Goal: Find specific page/section: Find specific page/section

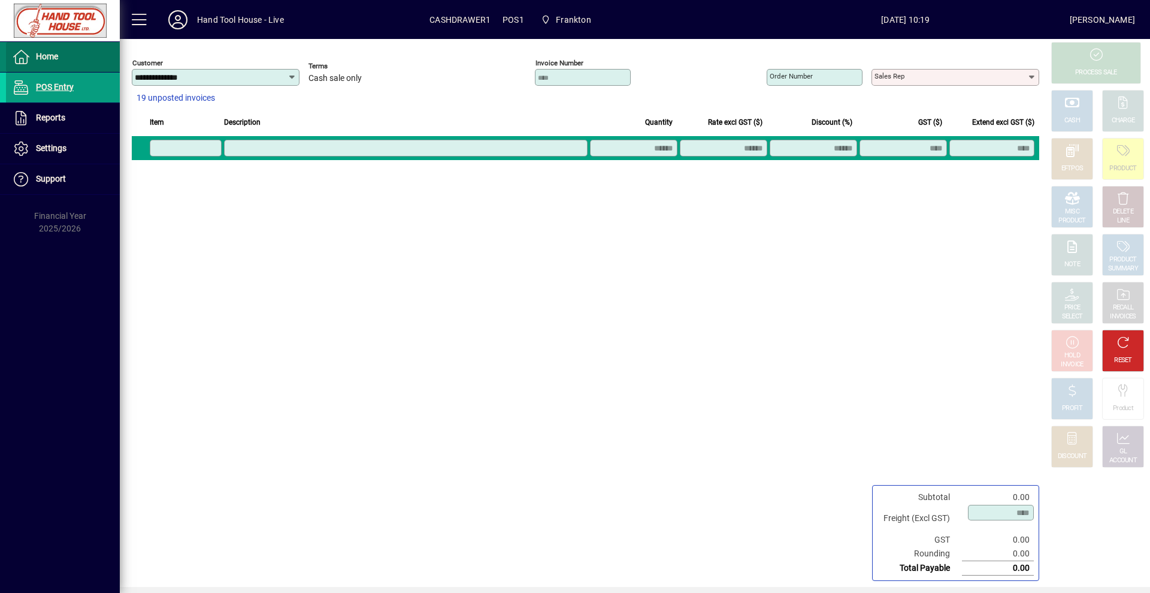
click at [51, 63] on span "Home" at bounding box center [32, 57] width 52 height 14
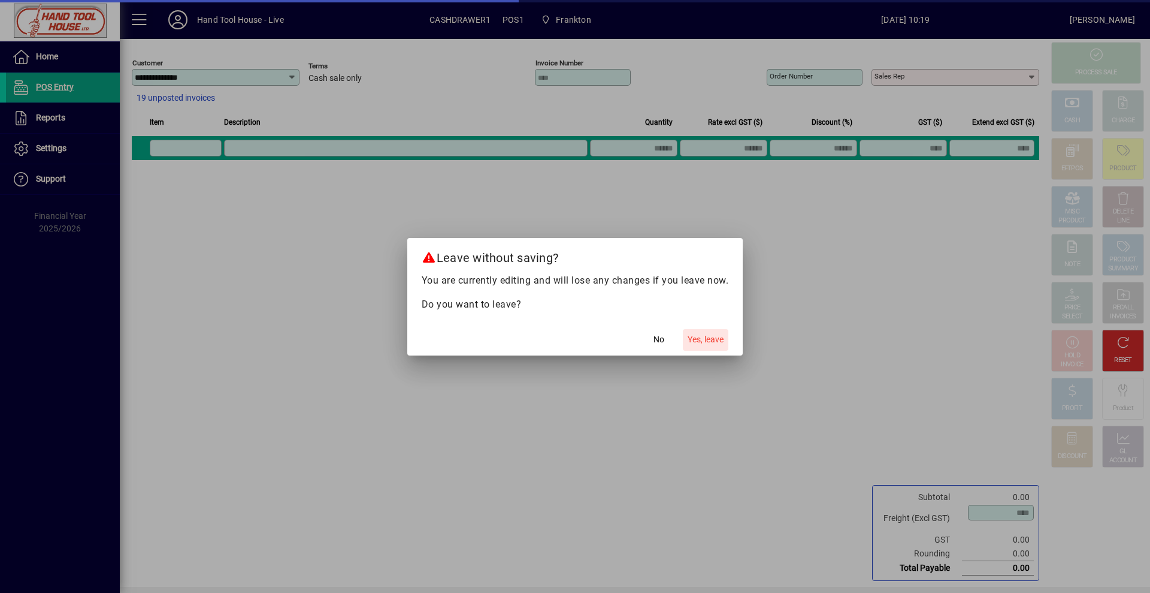
click at [702, 341] on span "Yes, leave" at bounding box center [706, 339] width 36 height 13
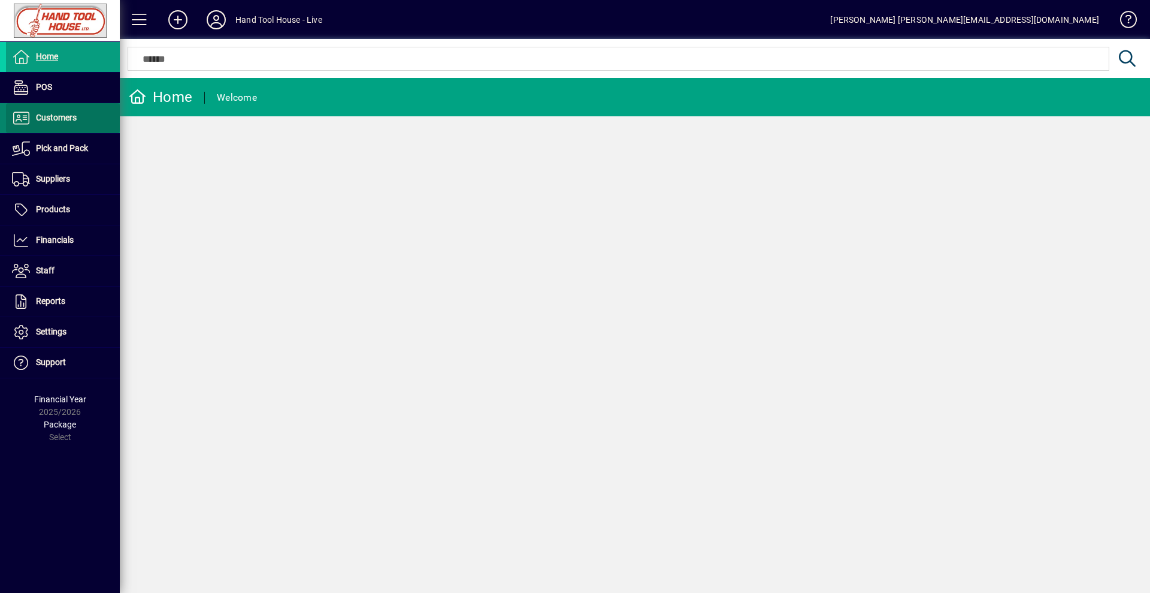
click at [89, 126] on span at bounding box center [63, 118] width 114 height 29
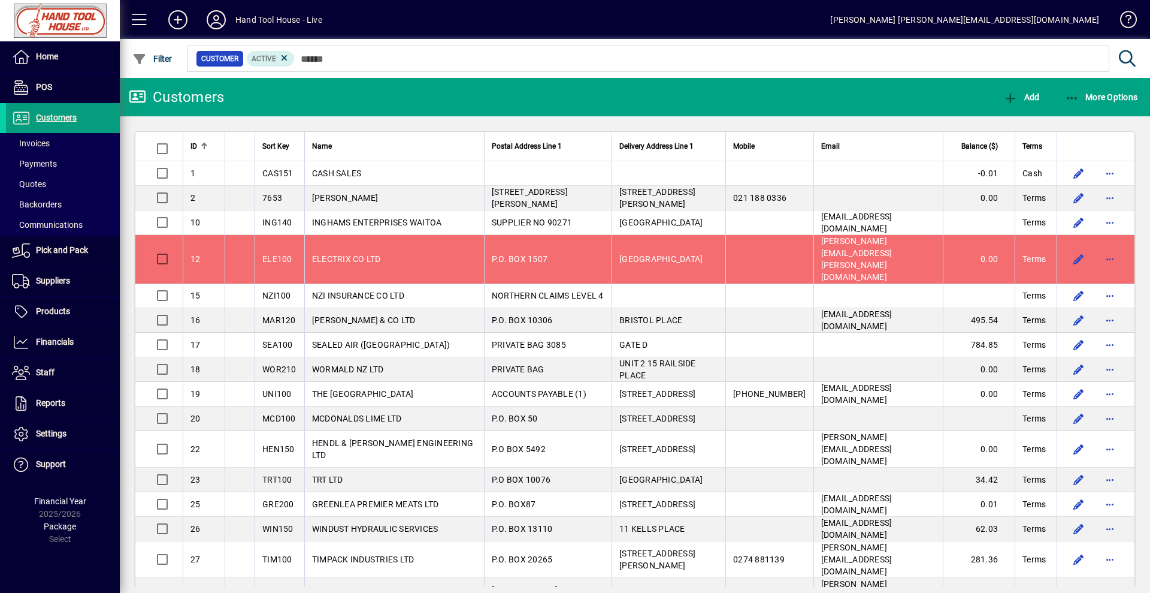
click at [366, 58] on input "text" at bounding box center [697, 58] width 805 height 17
click at [394, 54] on input "text" at bounding box center [697, 58] width 805 height 17
click at [319, 60] on input "text" at bounding box center [697, 58] width 805 height 17
click at [363, 56] on input "text" at bounding box center [697, 58] width 805 height 17
click at [76, 149] on span at bounding box center [63, 163] width 114 height 29
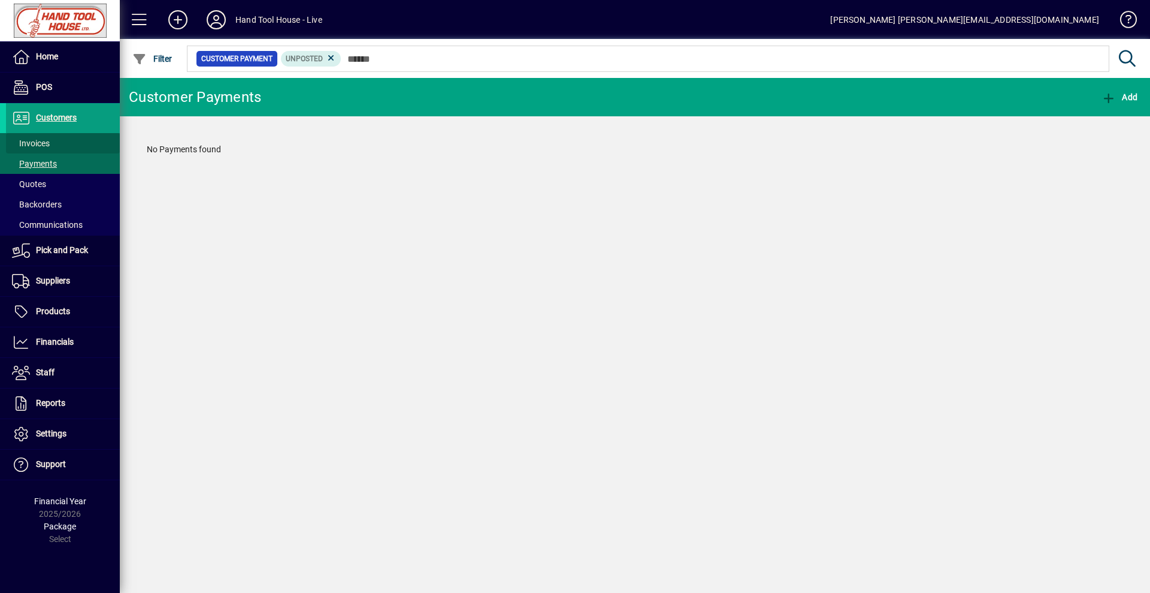
click at [71, 145] on span at bounding box center [63, 143] width 114 height 29
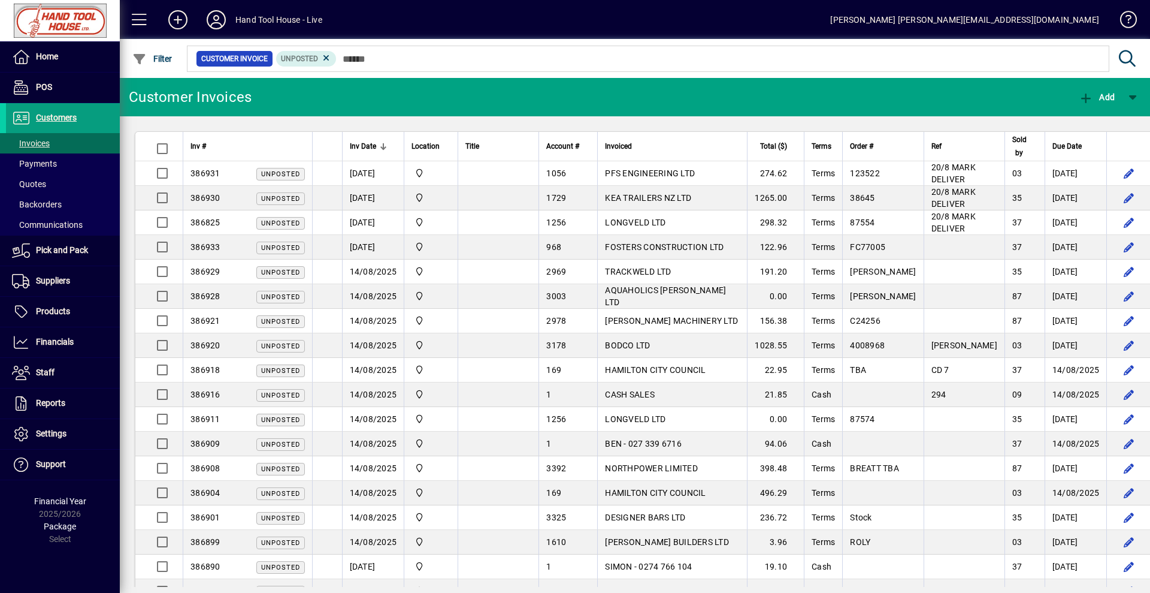
click at [357, 59] on input "text" at bounding box center [718, 58] width 763 height 17
click at [322, 57] on icon at bounding box center [326, 58] width 11 height 11
click at [327, 58] on input "text" at bounding box center [686, 58] width 827 height 17
